Goal: Find specific page/section: Find specific page/section

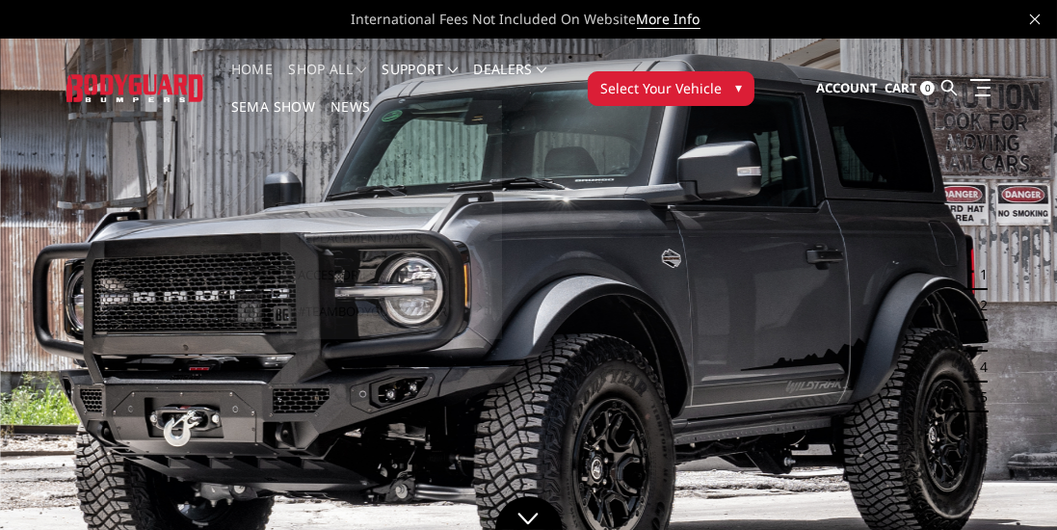
click at [324, 63] on link "shop all" at bounding box center [327, 82] width 78 height 38
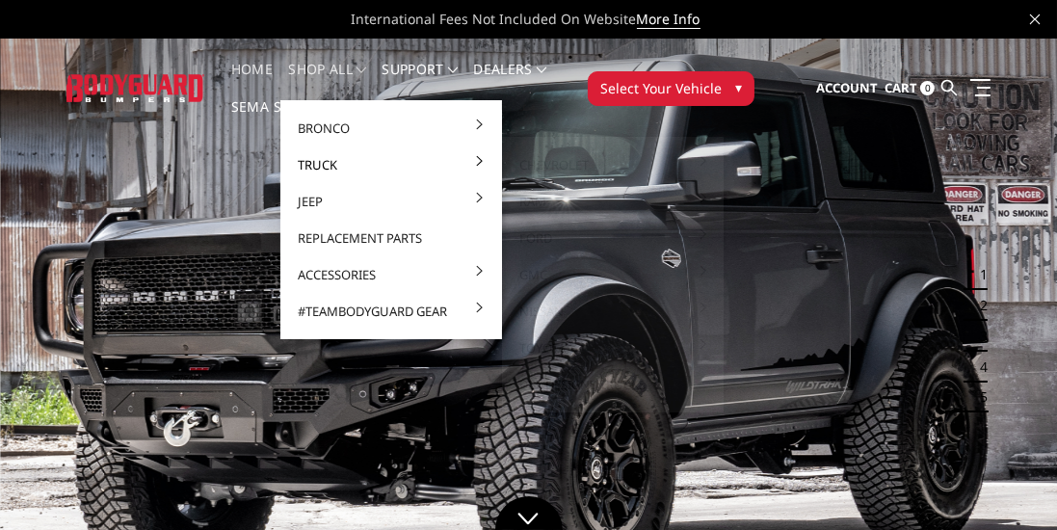
click at [320, 156] on link "Truck" at bounding box center [391, 165] width 206 height 37
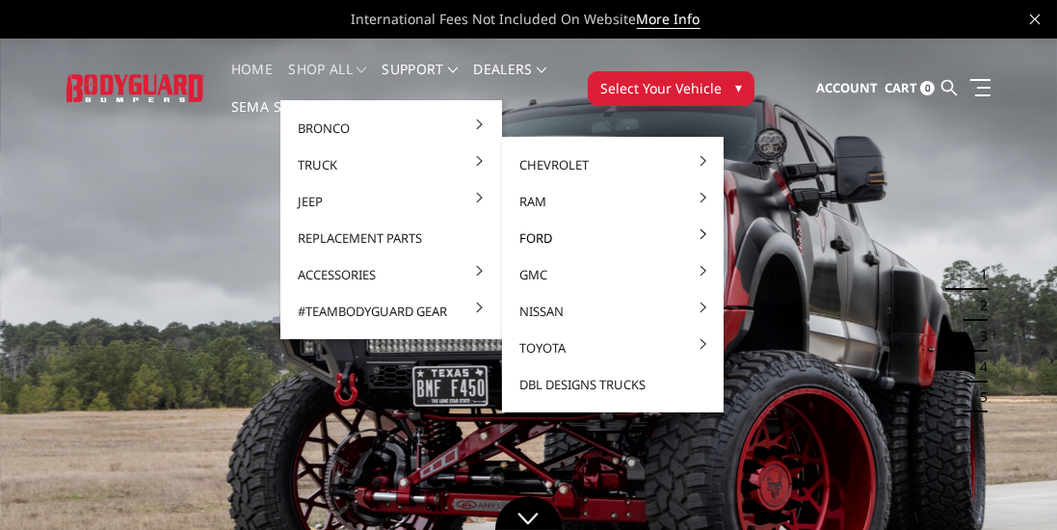
click at [558, 238] on link "Ford" at bounding box center [613, 238] width 206 height 37
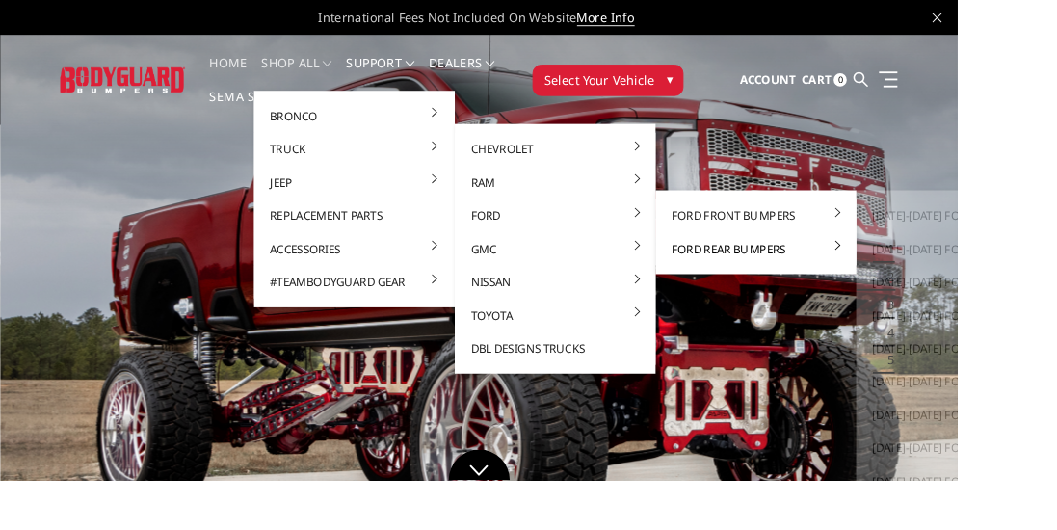
click at [925, 270] on span at bounding box center [925, 271] width 6 height 10
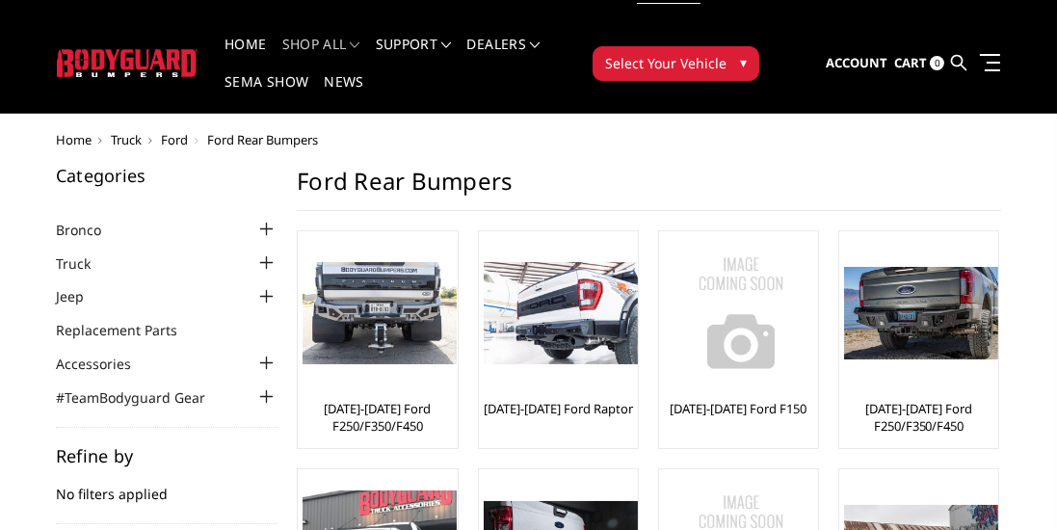
scroll to position [27, 0]
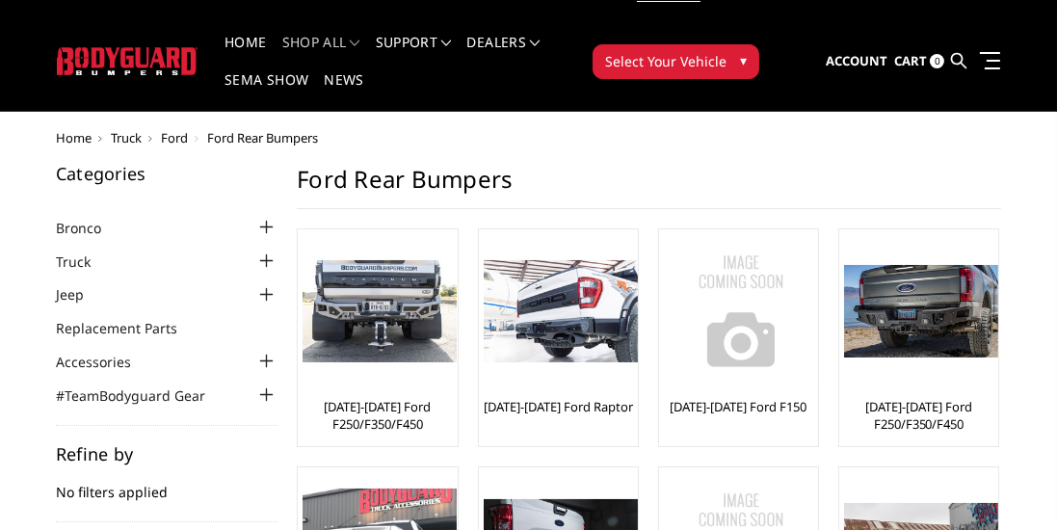
click at [933, 412] on link "[DATE]-[DATE] Ford F250/F350/F450" at bounding box center [918, 415] width 149 height 35
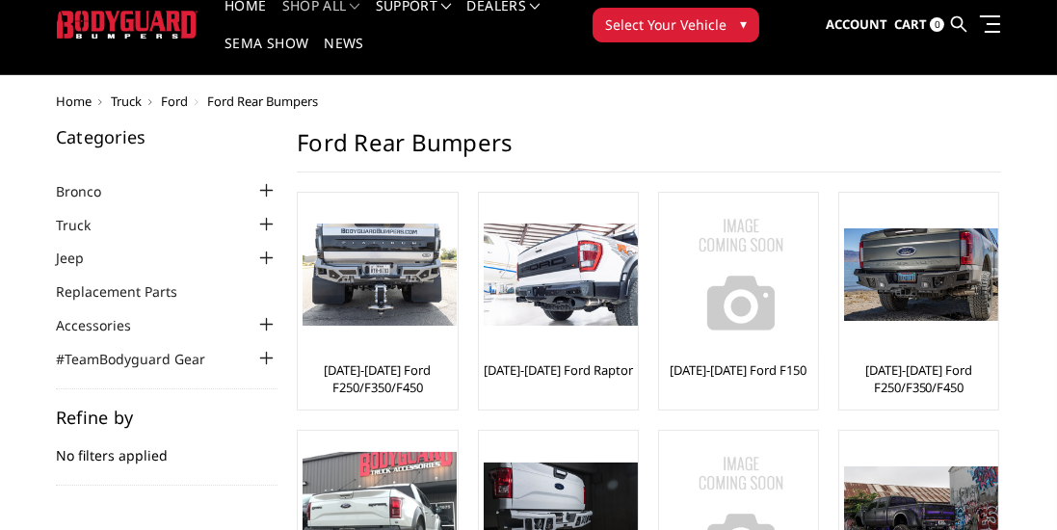
scroll to position [89, 0]
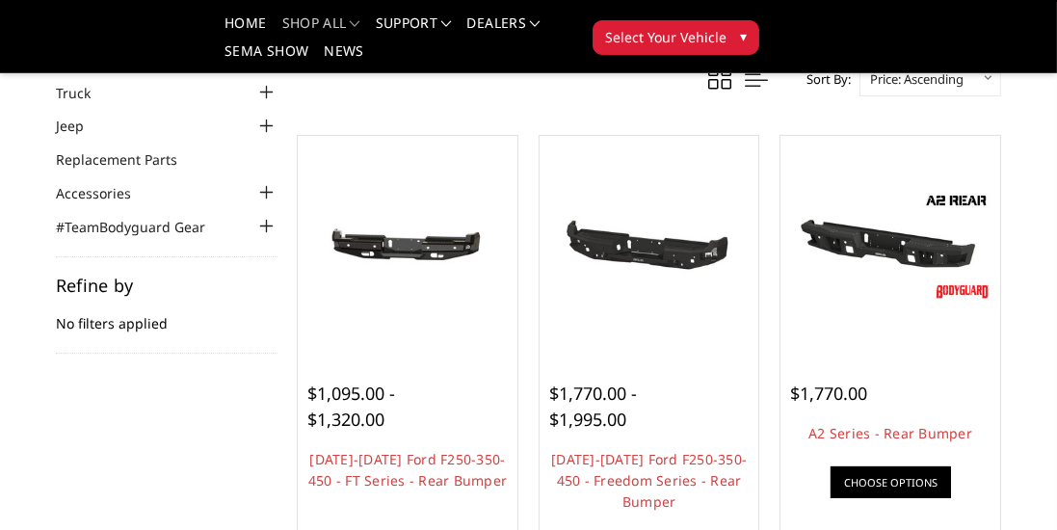
scroll to position [159, 0]
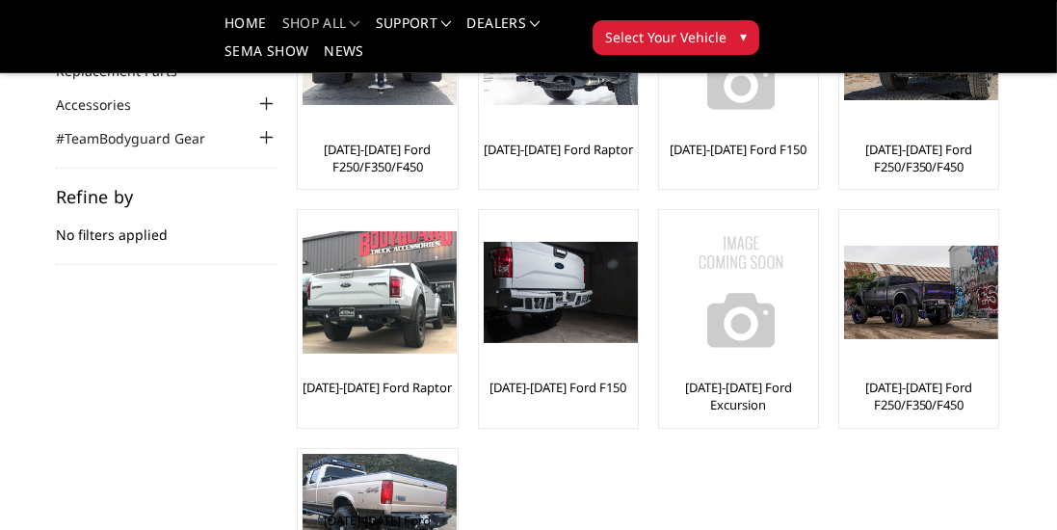
scroll to position [228, 0]
